Goal: Information Seeking & Learning: Learn about a topic

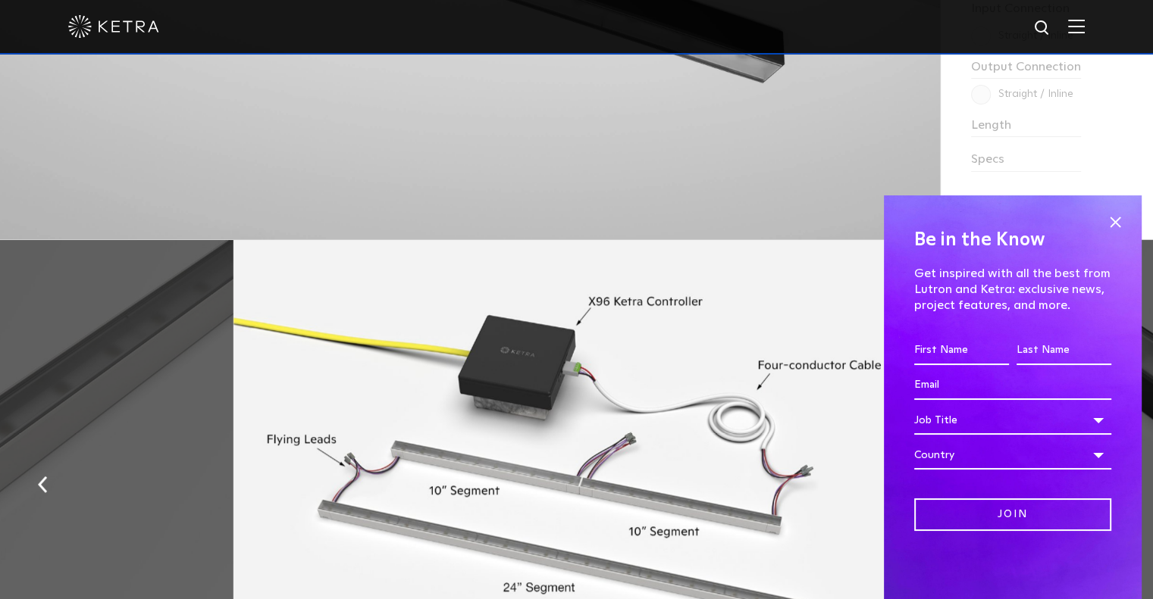
scroll to position [1660, 0]
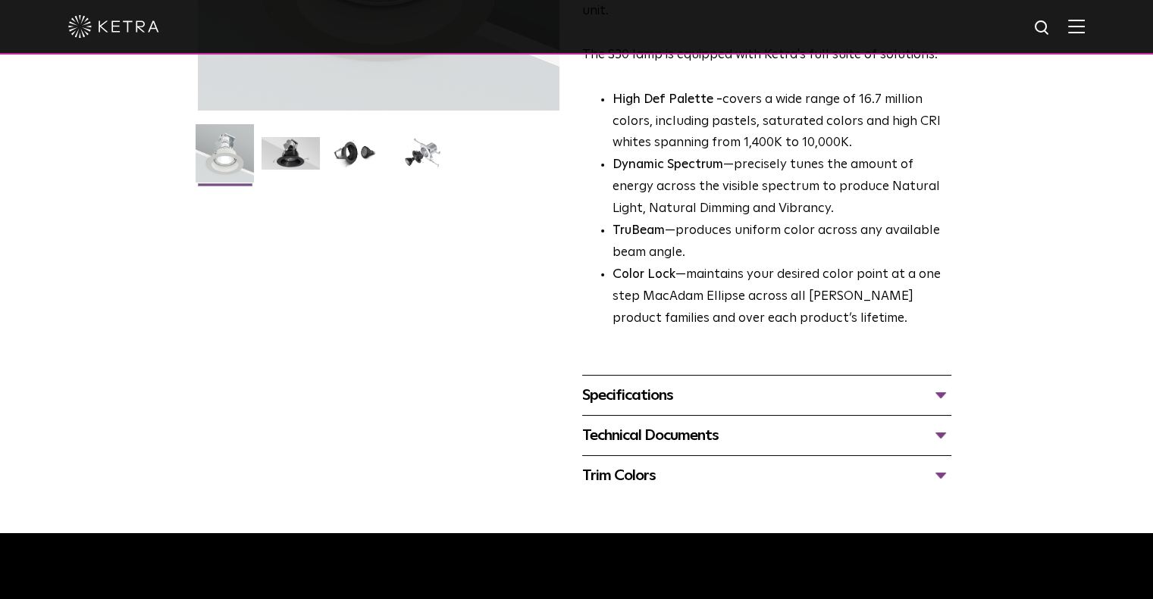
scroll to position [467, 0]
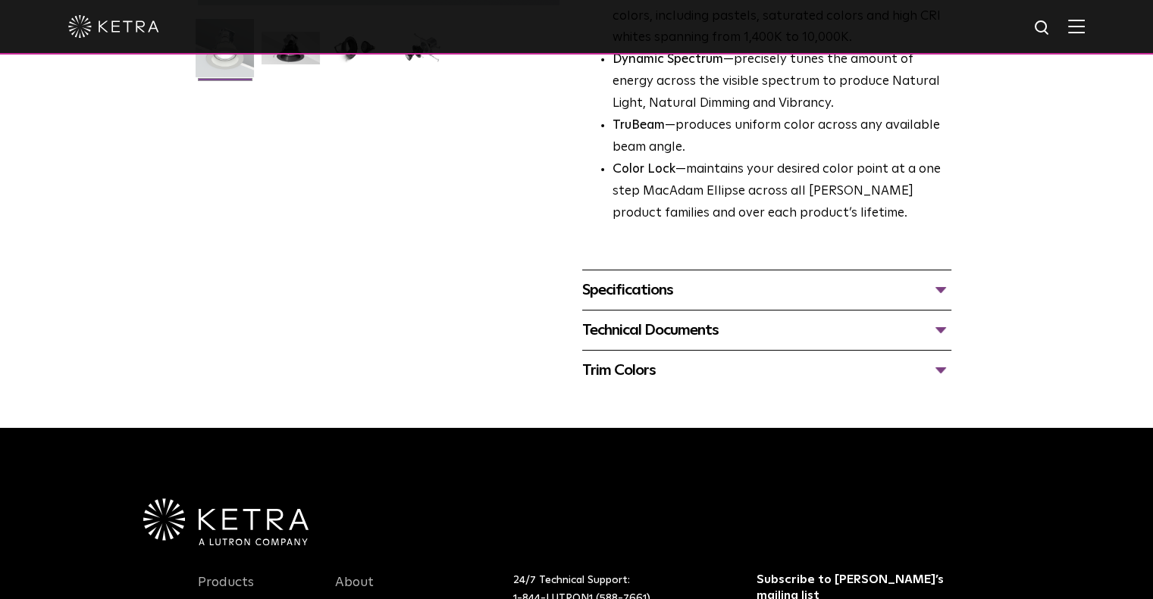
click at [941, 285] on div "Specifications" at bounding box center [766, 290] width 369 height 24
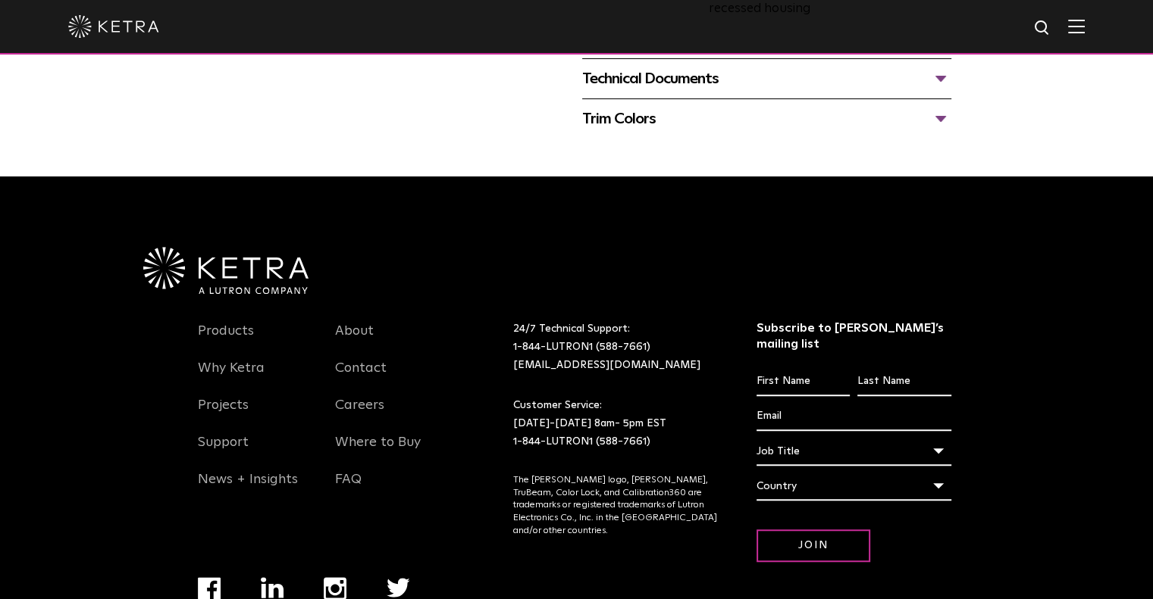
scroll to position [0, 0]
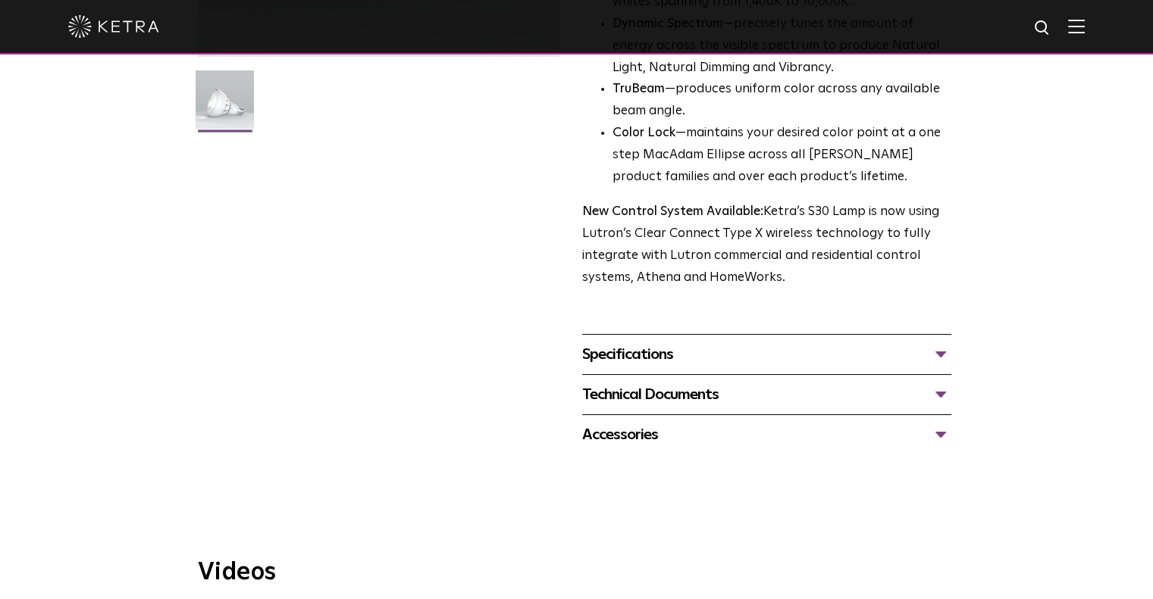
scroll to position [409, 0]
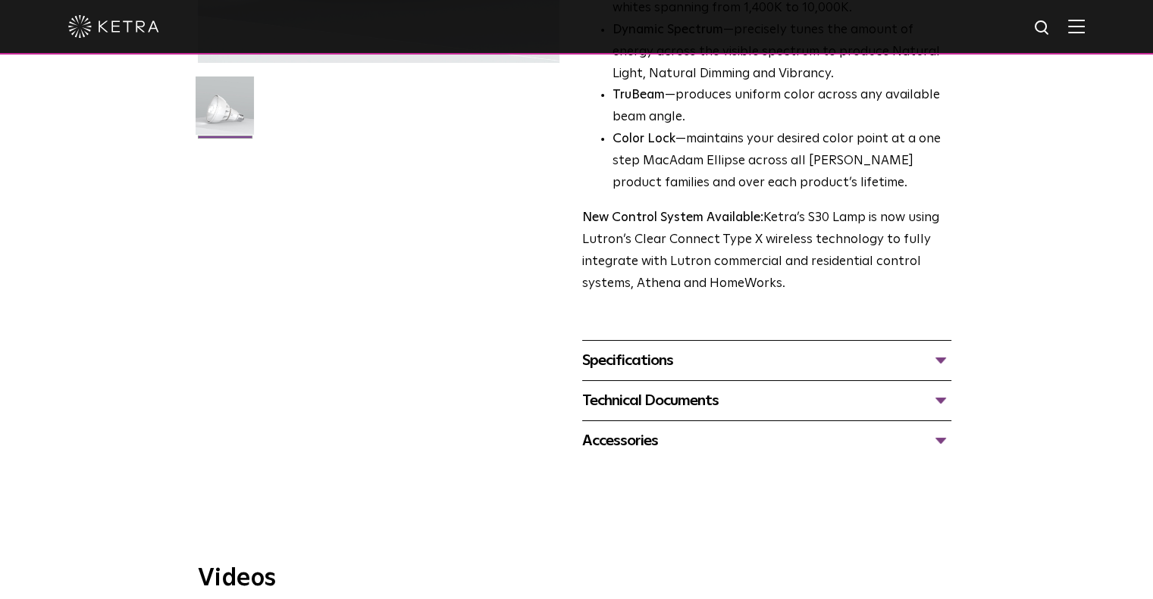
click at [941, 357] on div "Specifications" at bounding box center [766, 361] width 369 height 24
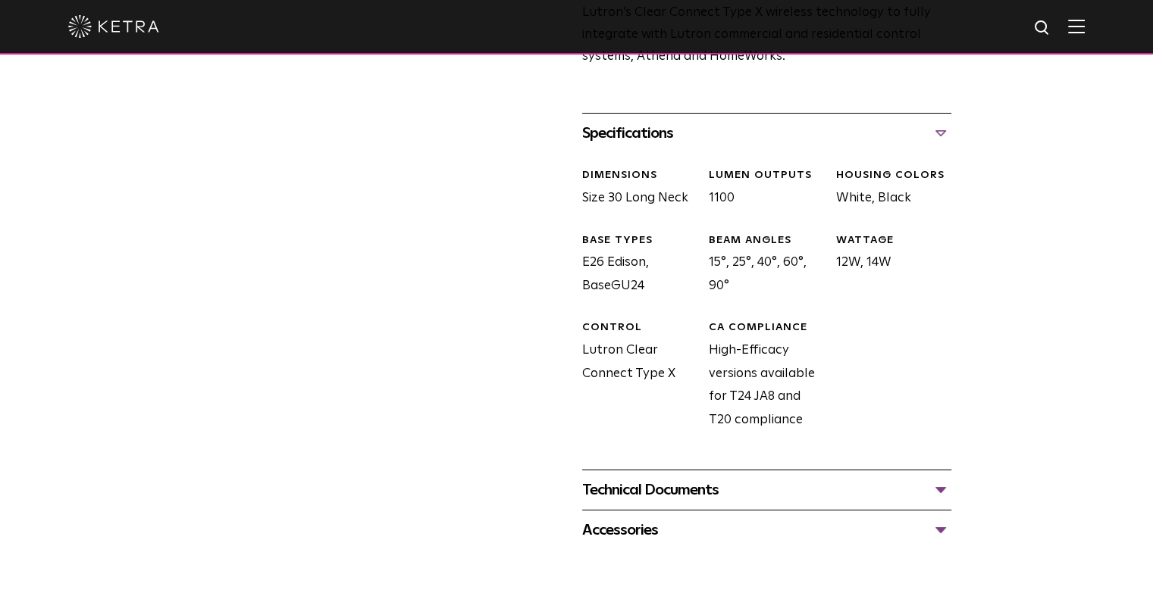
scroll to position [0, 0]
